Goal: Check status: Check status

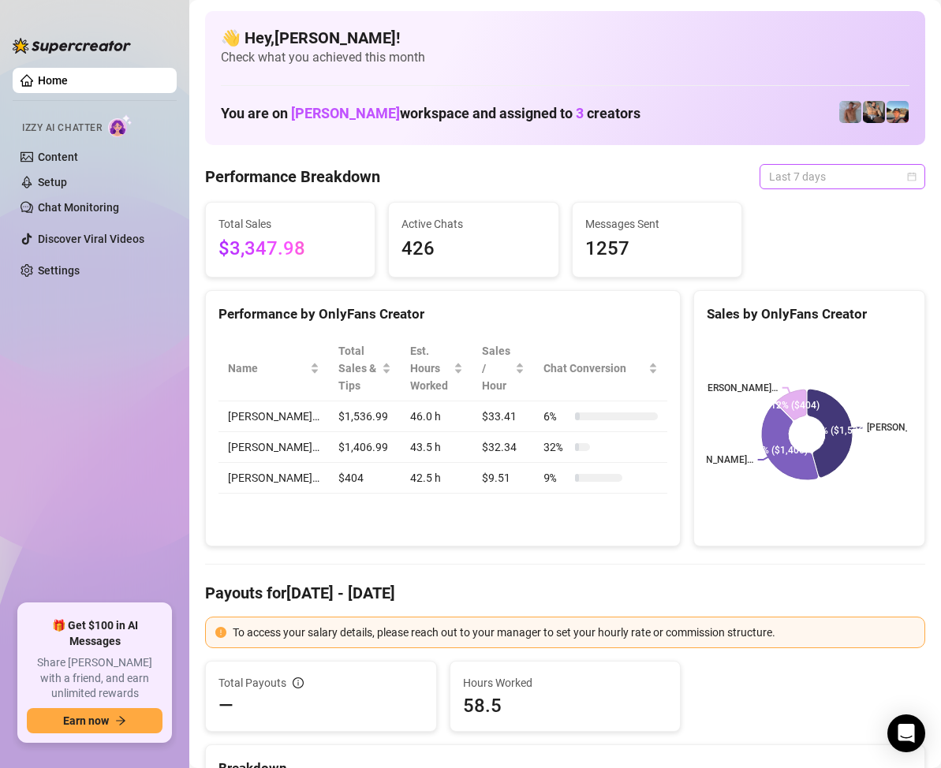
click at [887, 174] on span "Last 7 days" at bounding box center [842, 177] width 147 height 24
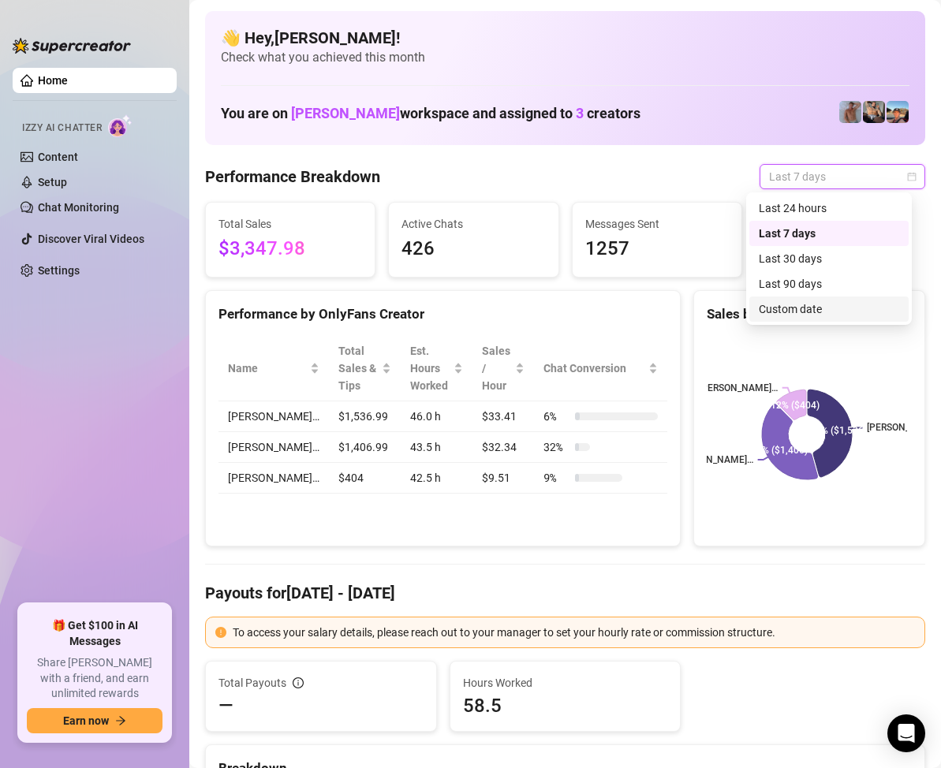
click at [805, 310] on div "Custom date" at bounding box center [829, 308] width 140 height 17
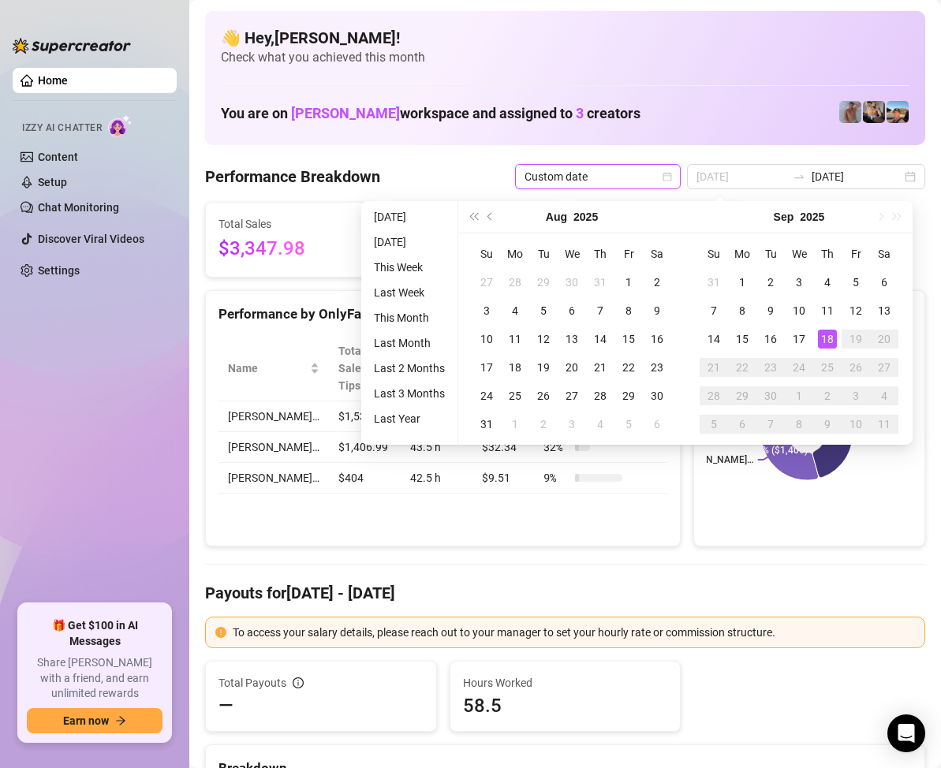
type input "2025-09-18"
click at [830, 331] on div "18" at bounding box center [827, 339] width 19 height 19
click at [827, 330] on div "18" at bounding box center [827, 339] width 19 height 19
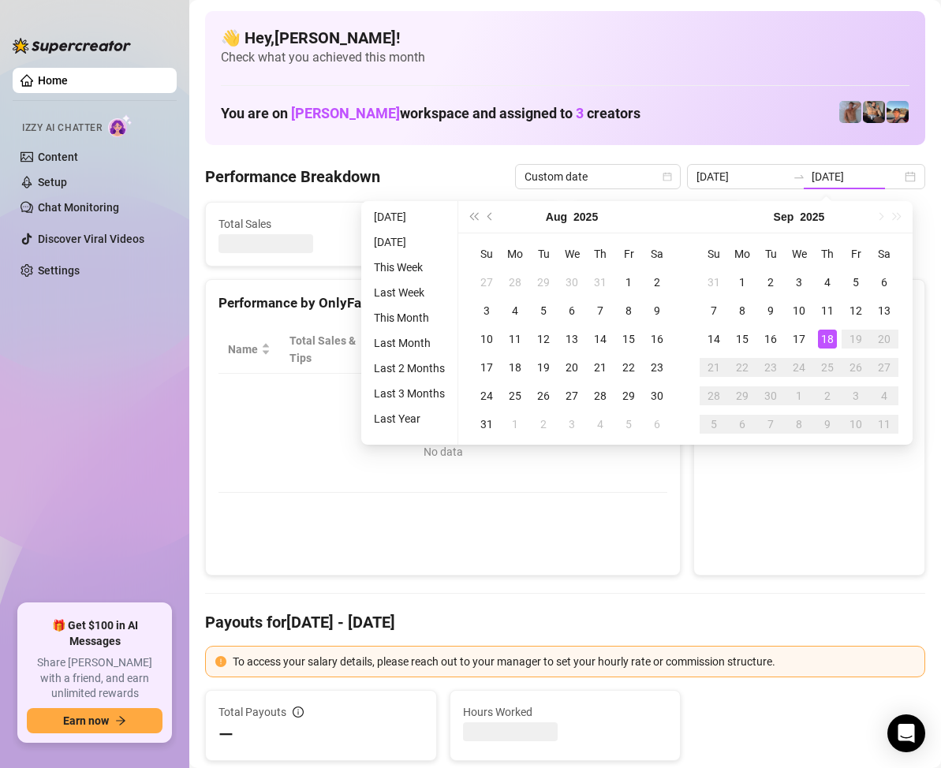
type input "2025-09-18"
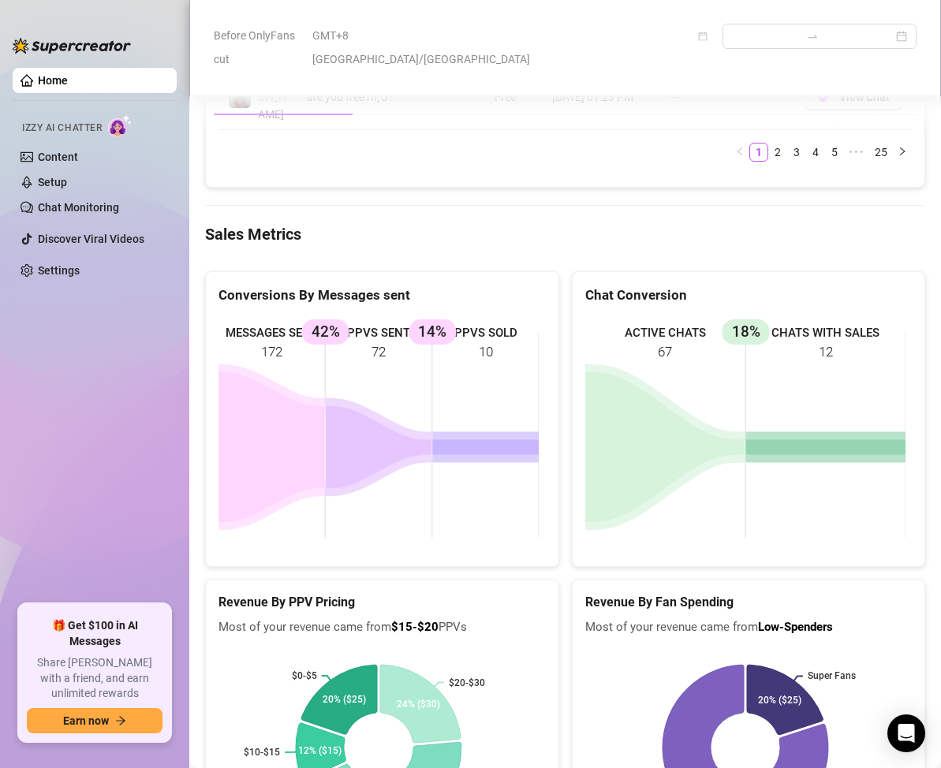
scroll to position [2129, 0]
